Goal: Task Accomplishment & Management: Manage account settings

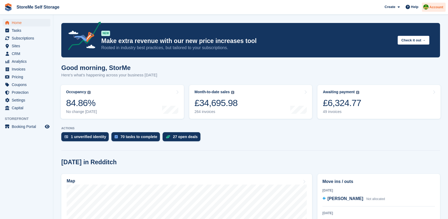
click at [431, 9] on span "Account" at bounding box center [437, 7] width 14 height 5
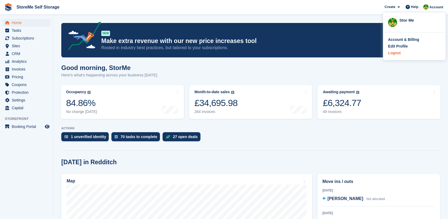
click at [395, 54] on div "Logout" at bounding box center [394, 53] width 13 height 6
